Goal: Task Accomplishment & Management: Manage account settings

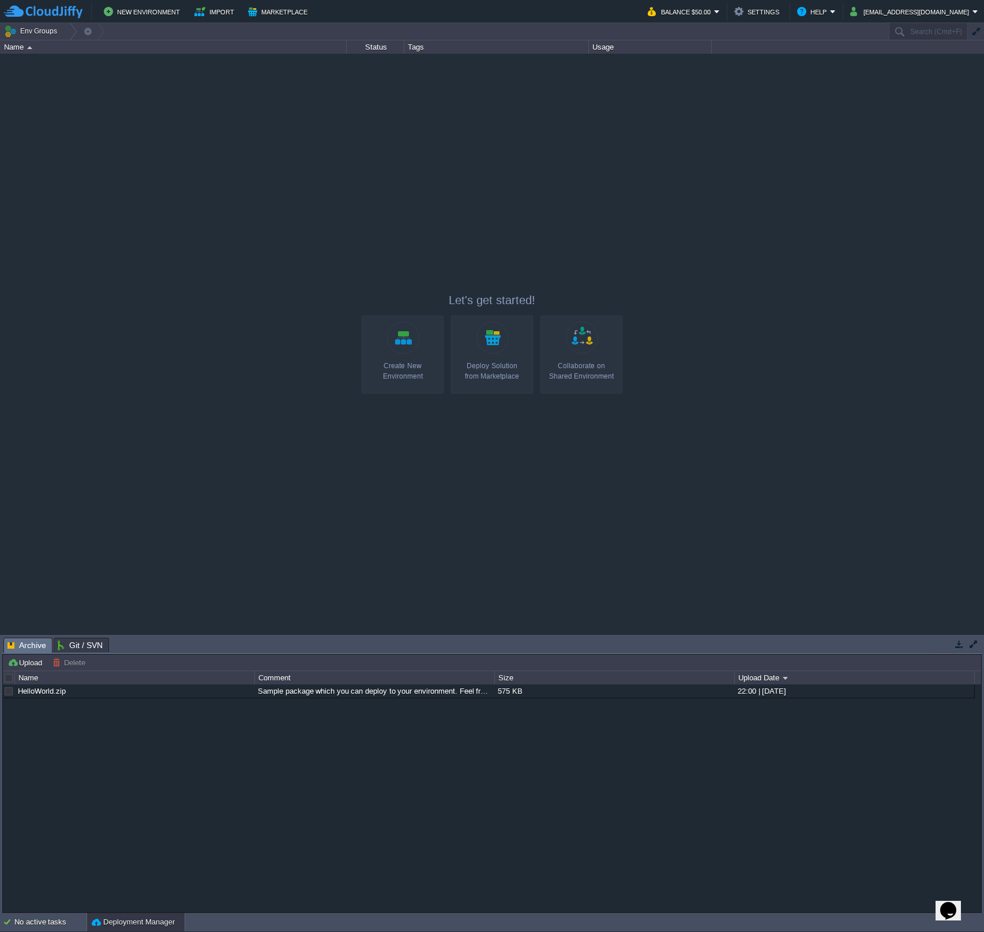
click at [769, 158] on div at bounding box center [492, 344] width 984 height 580
click at [714, 14] on button "Balance $50.00" at bounding box center [681, 12] width 66 height 14
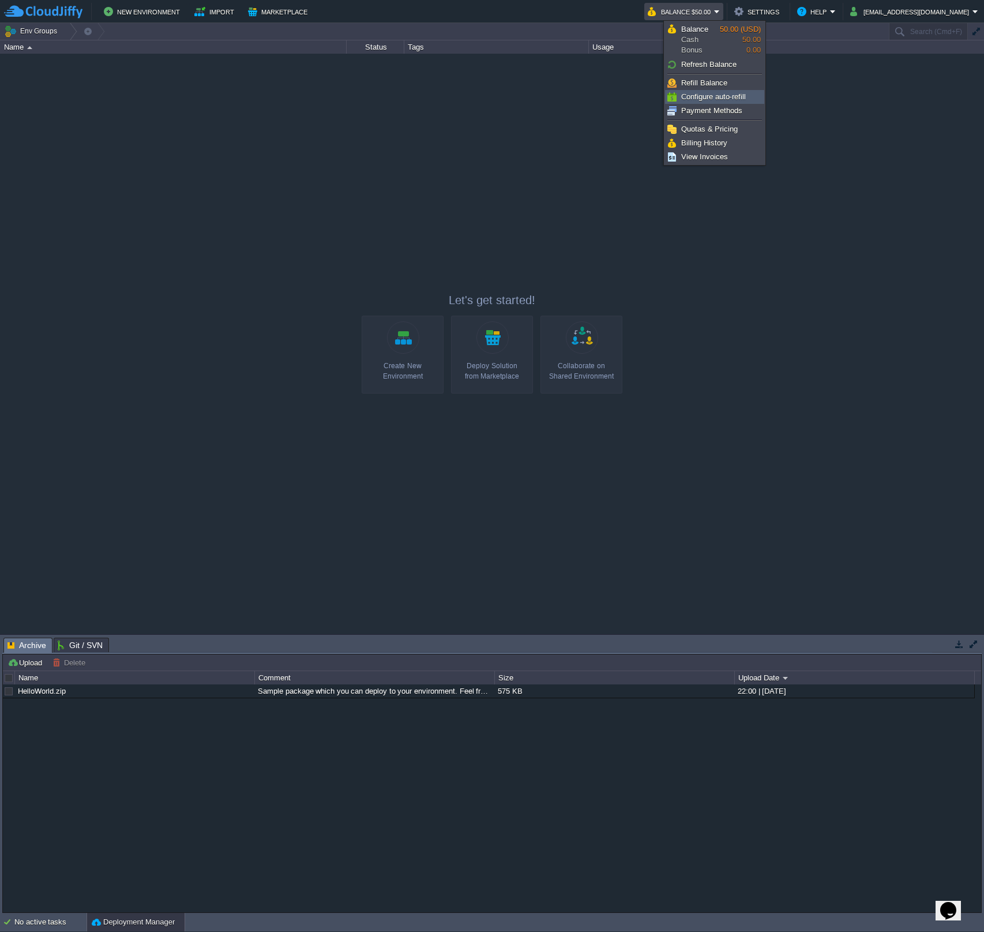
click at [741, 95] on span "Configure auto-refill" at bounding box center [713, 96] width 65 height 9
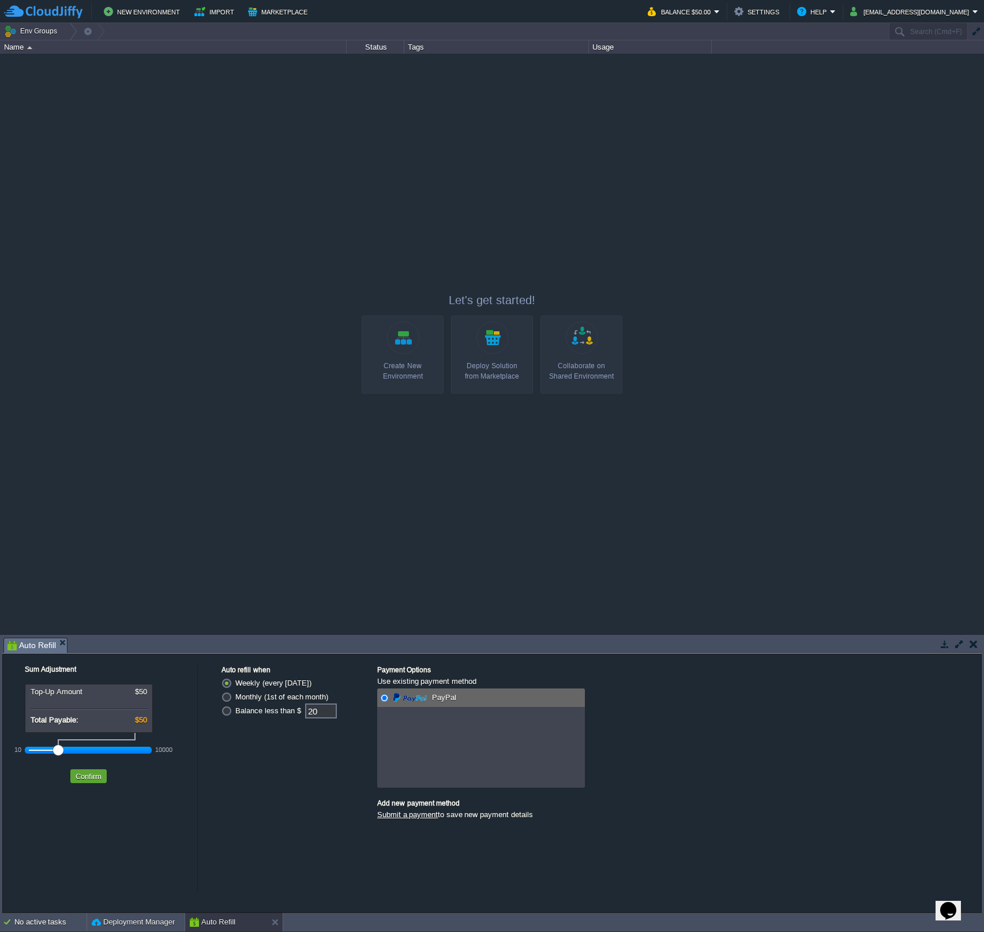
click at [267, 712] on label "Balance less than $" at bounding box center [268, 710] width 66 height 9
click at [229, 712] on input "Balance less than $" at bounding box center [226, 713] width 8 height 8
radio input "true"
click at [320, 714] on input "20" at bounding box center [321, 710] width 32 height 15
type input "2"
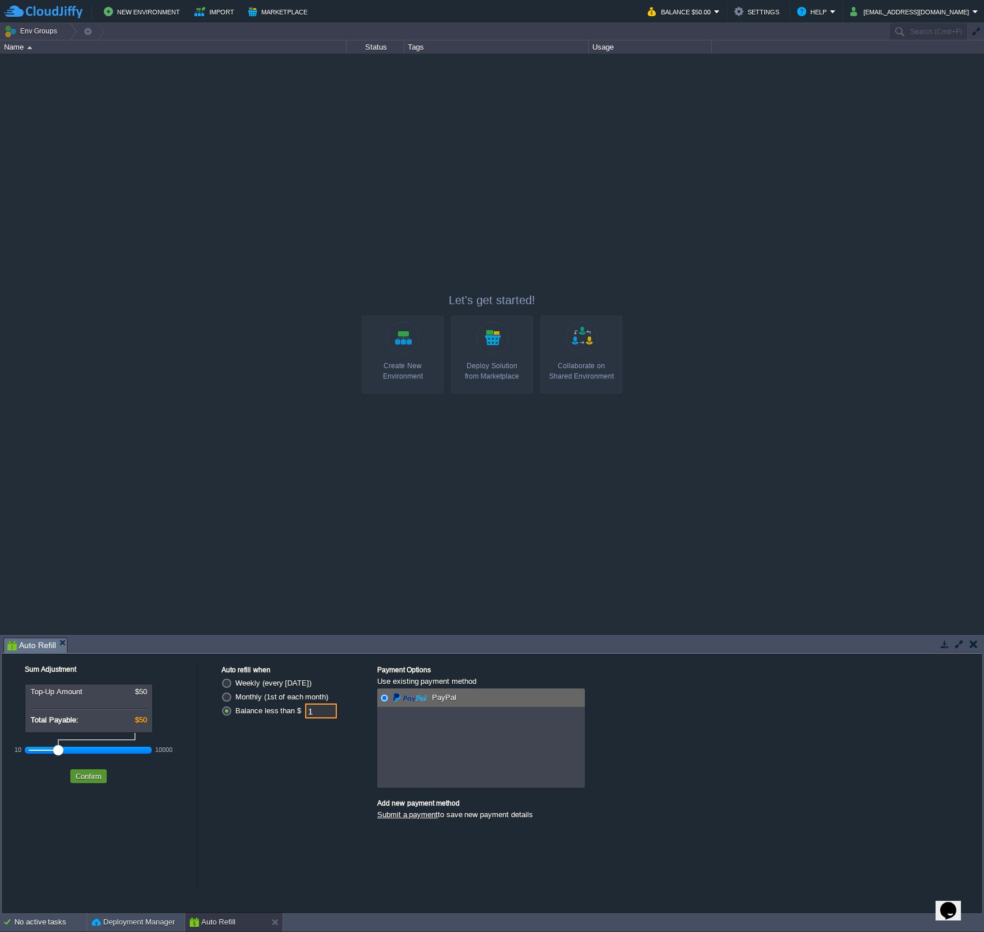
type input "1"
click at [97, 779] on button "Confirm" at bounding box center [88, 776] width 33 height 10
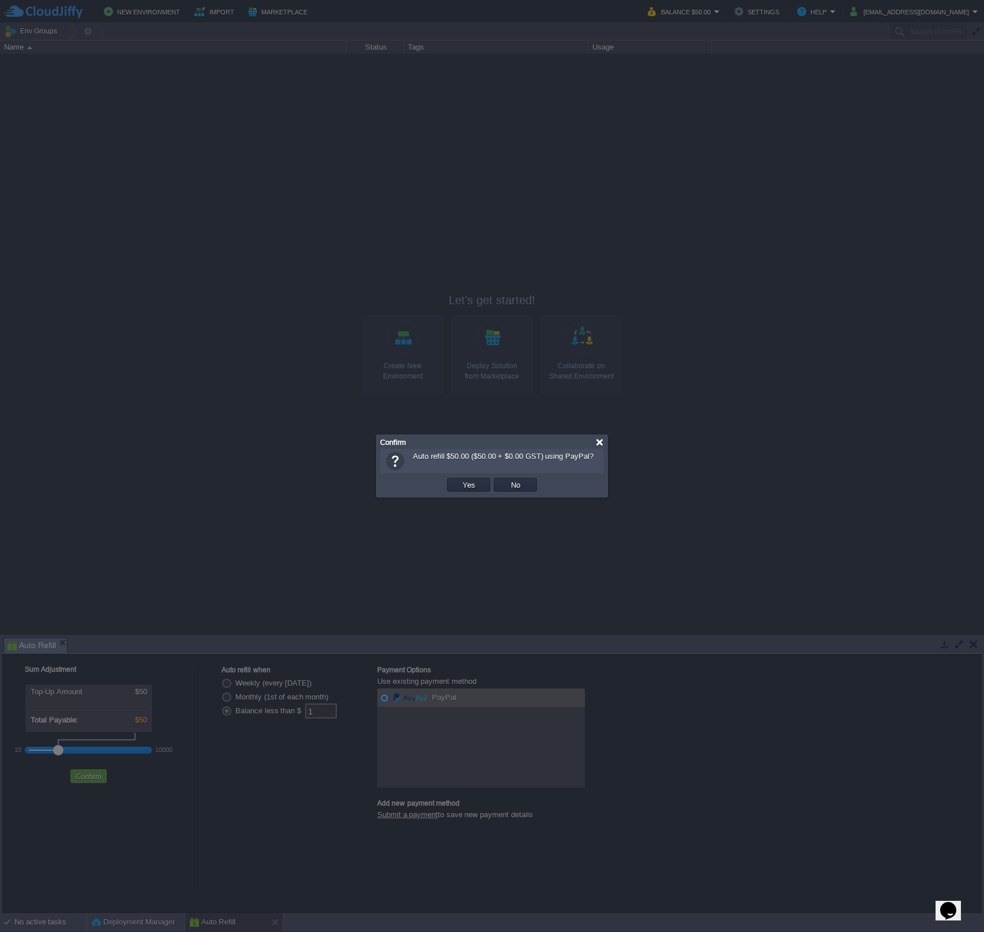
click at [604, 444] on div at bounding box center [599, 442] width 9 height 9
